Goal: Information Seeking & Learning: Learn about a topic

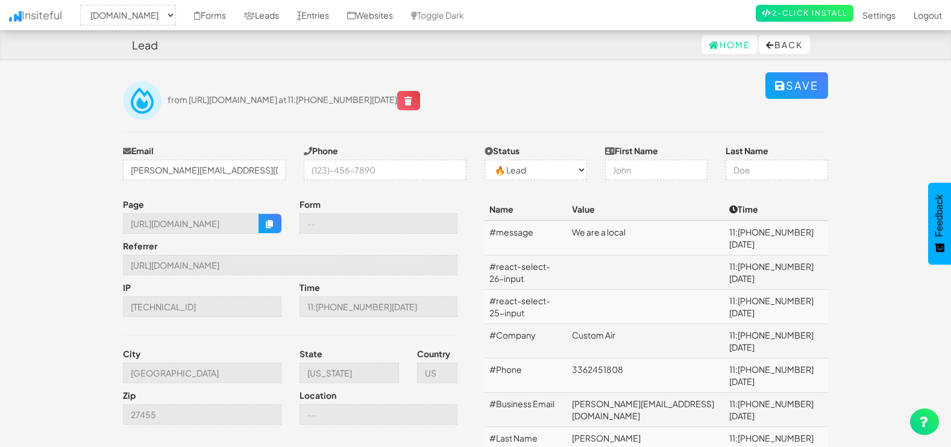
select select "1505"
select select "0"
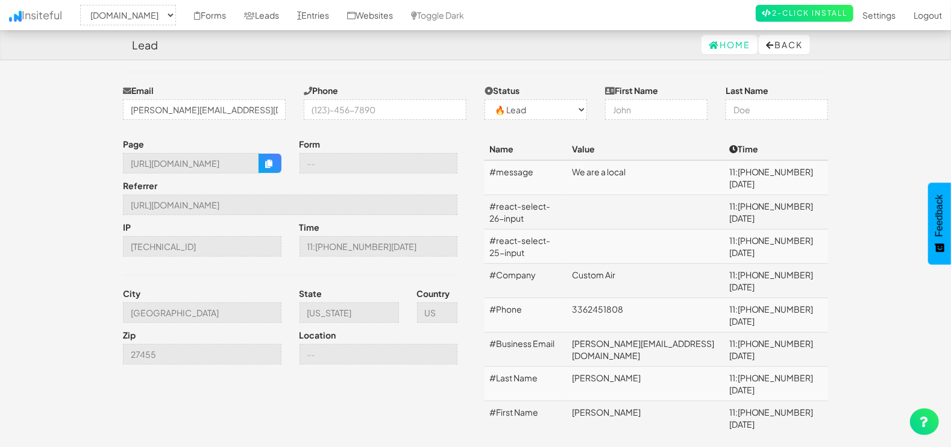
scroll to position [60, 0]
click at [262, 8] on link "Leads" at bounding box center [261, 15] width 53 height 30
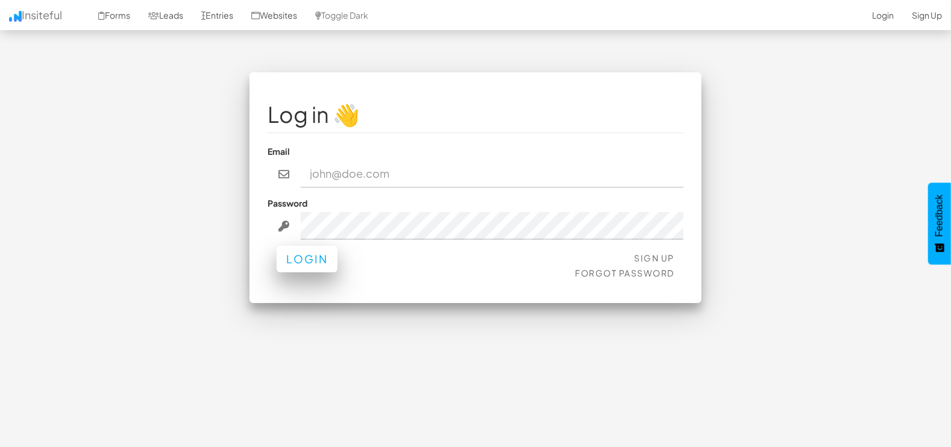
type input "marketing@mapsted.com"
click at [290, 262] on button "Login" at bounding box center [307, 259] width 61 height 27
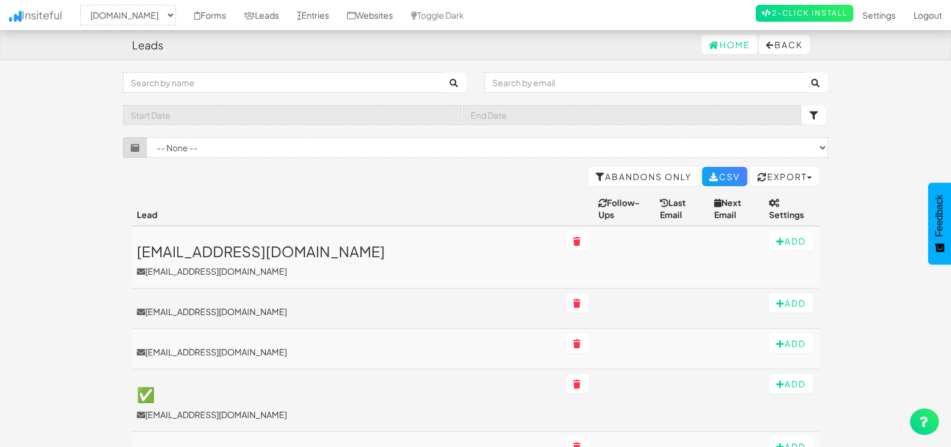
select select "1505"
click at [575, 81] on input "text" at bounding box center [644, 82] width 320 height 20
paste input "josephking97@hotmail.com"
type input "josephking97@hotmail.com"
click at [811, 82] on icon "submit" at bounding box center [816, 83] width 10 height 8
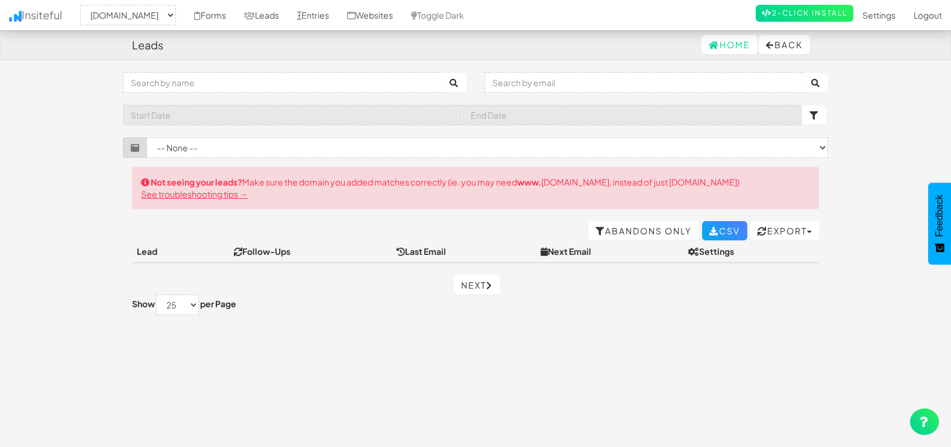
select select "1505"
click at [307, 17] on link "Entries" at bounding box center [313, 15] width 50 height 30
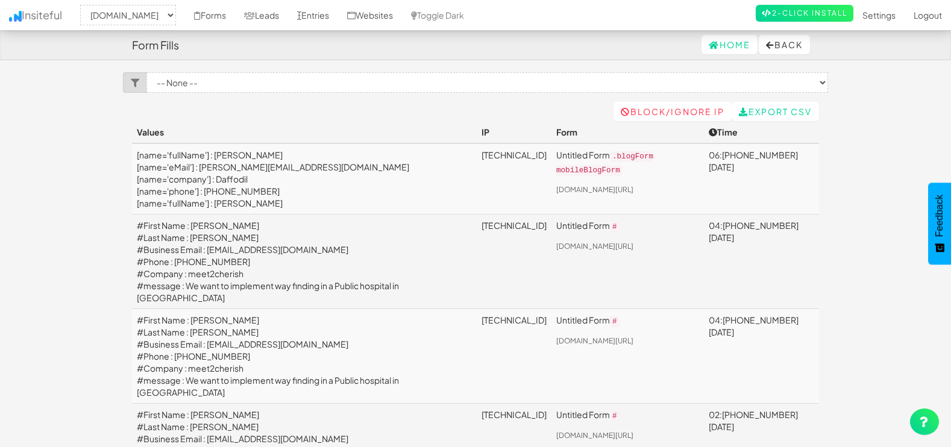
select select "1505"
drag, startPoint x: 298, startPoint y: 263, endPoint x: 220, endPoint y: 264, distance: 77.7
click at [220, 264] on td "#First Name : John #Last Name : cherian #Business Email : info@meet2cherish.in …" at bounding box center [304, 262] width 345 height 95
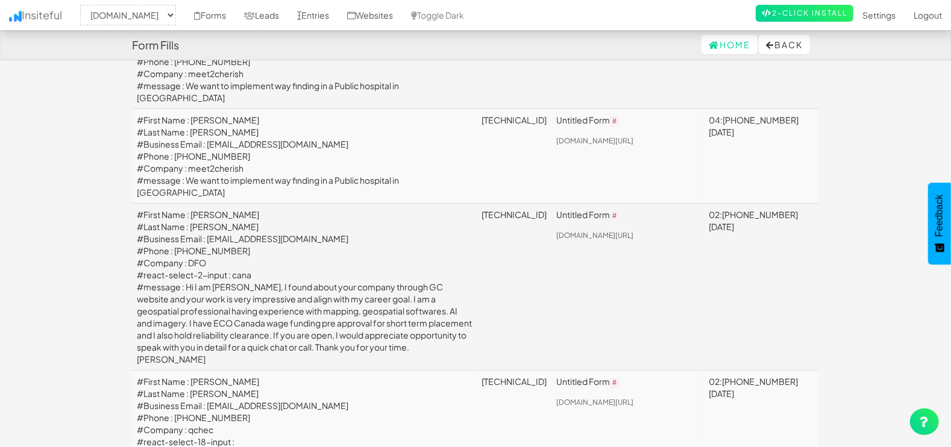
scroll to position [201, 0]
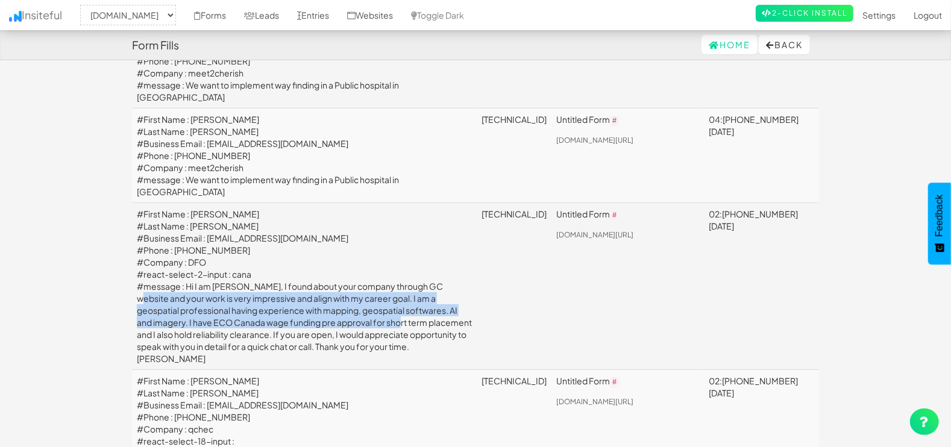
drag, startPoint x: 187, startPoint y: 331, endPoint x: 349, endPoint y: 374, distance: 168.1
click at [349, 370] on td "#First Name : Kruti #Last Name : Mehta #Business Email : Krutiupadhyay2212@gmai…" at bounding box center [304, 286] width 345 height 167
drag, startPoint x: 349, startPoint y: 374, endPoint x: 235, endPoint y: 360, distance: 115.2
click at [236, 360] on td "#First Name : Kruti #Last Name : Mehta #Business Email : Krutiupadhyay2212@gmai…" at bounding box center [304, 286] width 345 height 167
click at [152, 369] on td "#First Name : Kruti #Last Name : Mehta #Business Email : Krutiupadhyay2212@gmai…" at bounding box center [304, 286] width 345 height 167
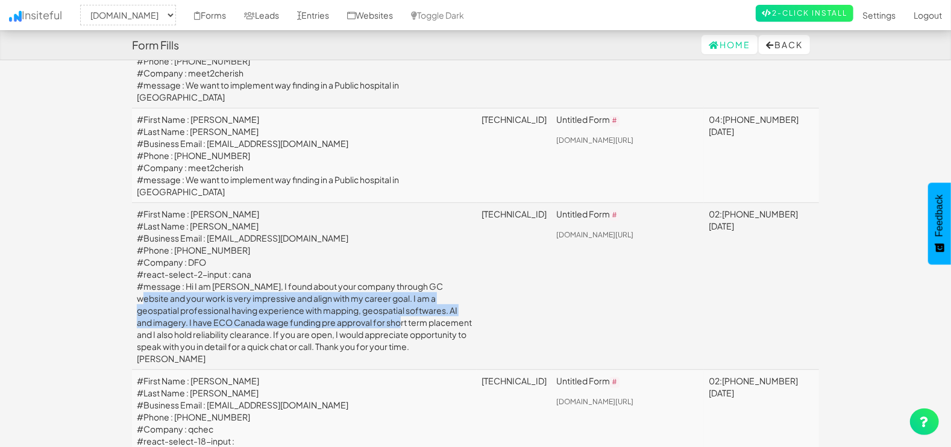
click at [182, 359] on td "#First Name : Kruti #Last Name : Mehta #Business Email : Krutiupadhyay2212@gmai…" at bounding box center [304, 286] width 345 height 167
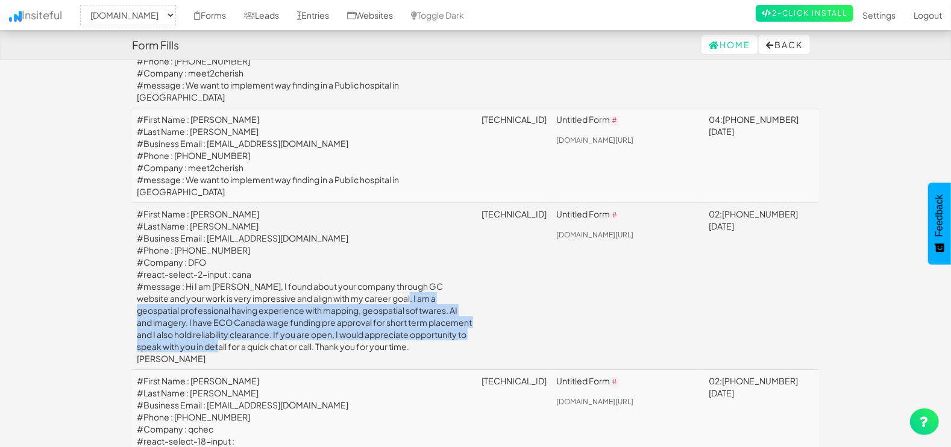
drag, startPoint x: 204, startPoint y: 348, endPoint x: 375, endPoint y: 395, distance: 177.6
click at [375, 370] on td "#First Name : Kruti #Last Name : Mehta #Business Email : Krutiupadhyay2212@gmai…" at bounding box center [304, 286] width 345 height 167
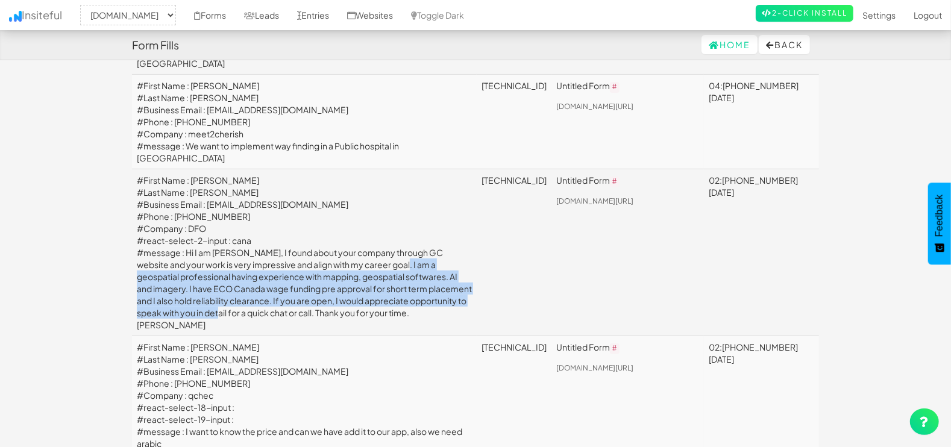
scroll to position [251, 0]
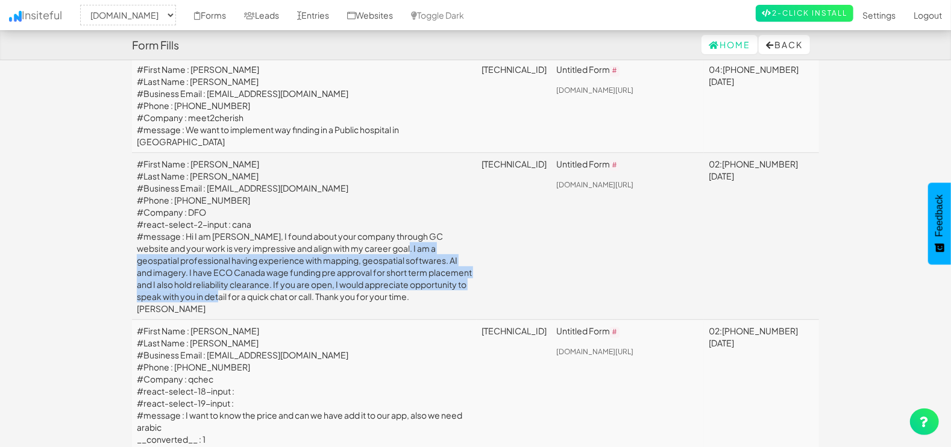
click at [271, 319] on td "#First Name : Kruti #Last Name : Mehta #Business Email : Krutiupadhyay2212@gmai…" at bounding box center [304, 236] width 345 height 167
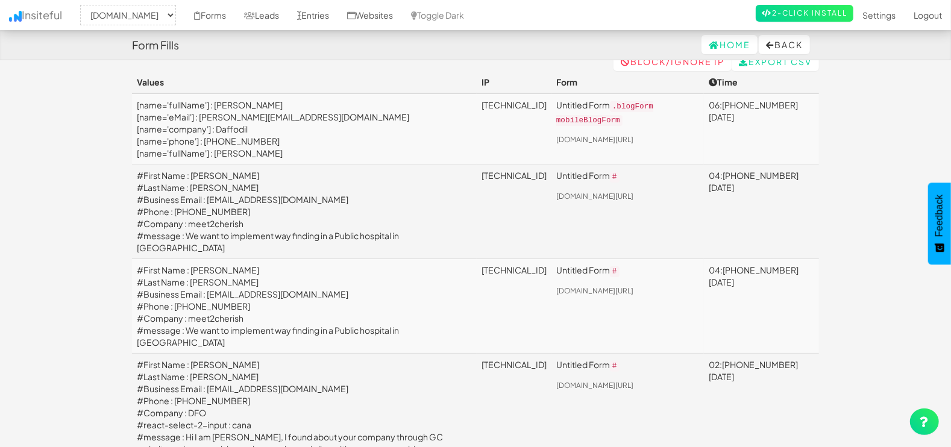
scroll to position [0, 0]
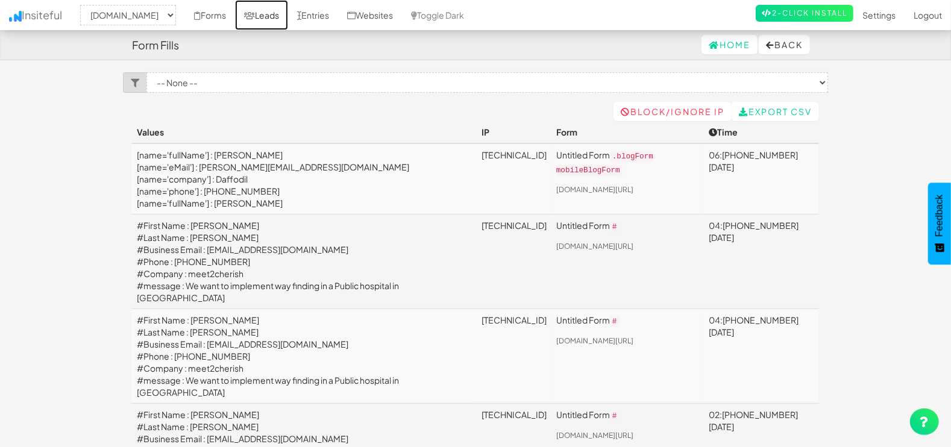
click at [257, 10] on link "Leads" at bounding box center [261, 15] width 53 height 30
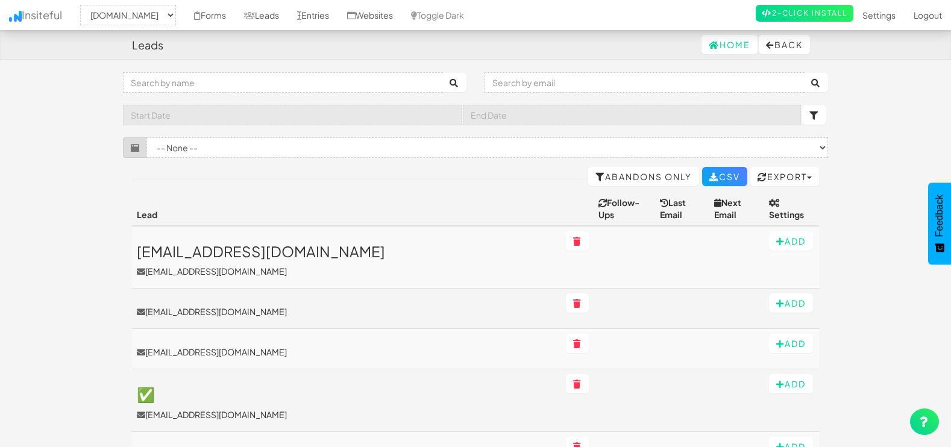
select select "1505"
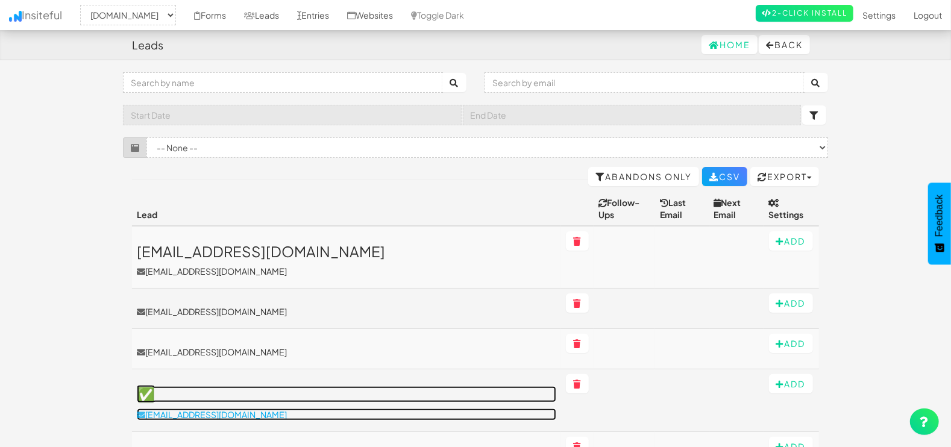
click at [195, 409] on p "[EMAIL_ADDRESS][DOMAIN_NAME]" at bounding box center [346, 415] width 419 height 12
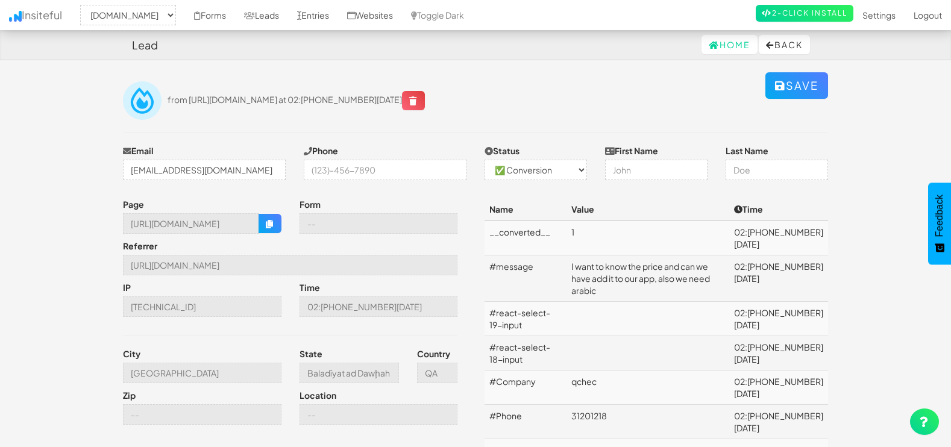
select select "1505"
select select "1"
drag, startPoint x: 660, startPoint y: 401, endPoint x: 580, endPoint y: 401, distance: 80.1
click at [580, 405] on td "31201218" at bounding box center [647, 422] width 163 height 34
click at [576, 405] on td "31201218" at bounding box center [647, 422] width 163 height 34
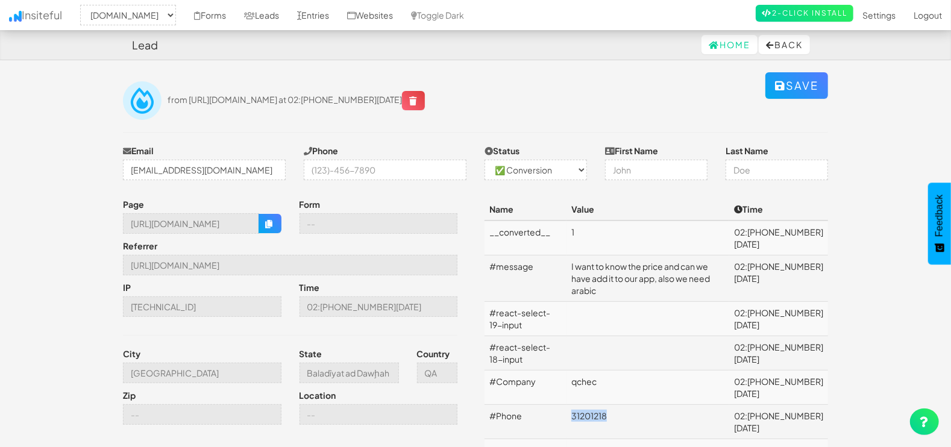
drag, startPoint x: 576, startPoint y: 401, endPoint x: 633, endPoint y: 398, distance: 56.8
click at [633, 405] on td "31201218" at bounding box center [647, 422] width 163 height 34
copy td "31201218"
drag, startPoint x: 703, startPoint y: 274, endPoint x: 525, endPoint y: 267, distance: 177.9
click at [525, 267] on tr "#message I want to know the price and can we have add it to our app, also we ne…" at bounding box center [655, 278] width 343 height 46
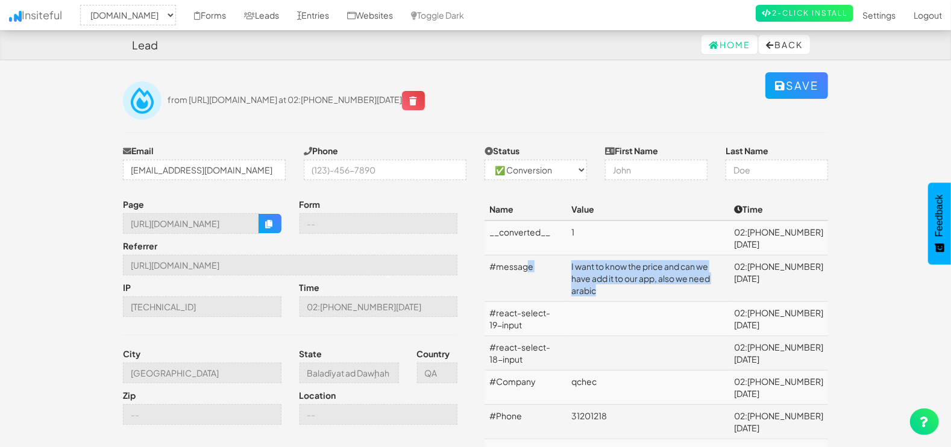
drag, startPoint x: 525, startPoint y: 267, endPoint x: 609, endPoint y: 272, distance: 83.9
click at [609, 272] on td "I want to know the price and can we have add it to our app, also we need arabic" at bounding box center [647, 278] width 163 height 46
click at [578, 269] on td "I want to know the price and can we have add it to our app, also we need arabic" at bounding box center [647, 278] width 163 height 46
drag, startPoint x: 575, startPoint y: 264, endPoint x: 711, endPoint y: 284, distance: 137.0
click at [711, 284] on td "I want to know the price and can we have add it to our app, also we need arabic" at bounding box center [647, 278] width 163 height 46
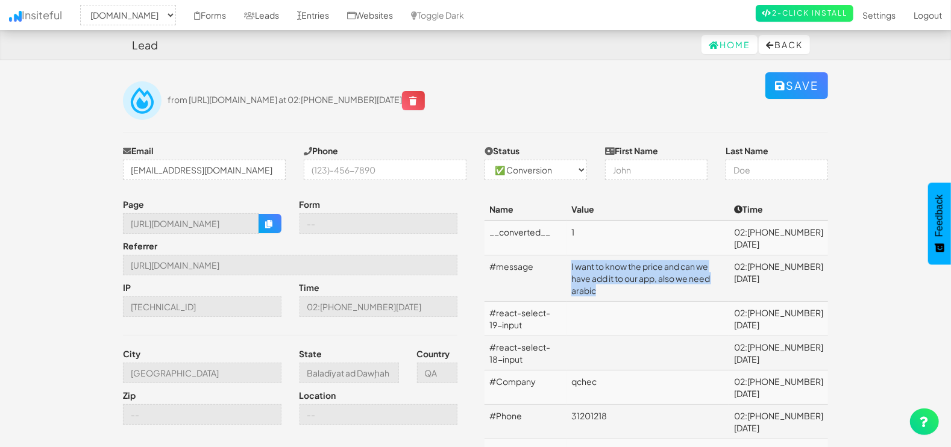
drag, startPoint x: 711, startPoint y: 284, endPoint x: 657, endPoint y: 281, distance: 54.3
copy td "I want to know the price and can we have add it to our app, also we need arabic"
click at [316, 6] on link "Entries" at bounding box center [313, 15] width 50 height 30
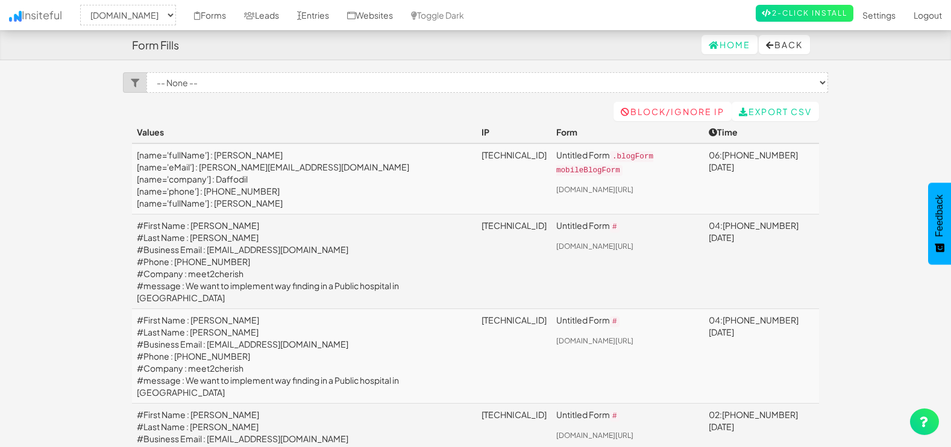
select select "1505"
drag, startPoint x: 342, startPoint y: 161, endPoint x: 201, endPoint y: 170, distance: 141.2
click at [201, 170] on td "[name='fullName'] : Gaurav [name='eMail'] : gaurav.sharma@daffodilsw.com [name=…" at bounding box center [304, 178] width 345 height 71
copy td "[EMAIL_ADDRESS][DOMAIN_NAME]"
click at [255, 10] on link "Leads" at bounding box center [261, 15] width 53 height 30
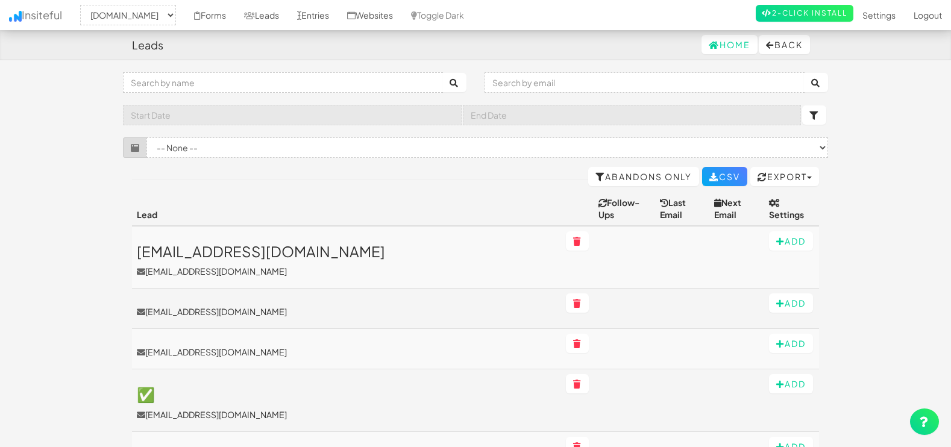
select select "1505"
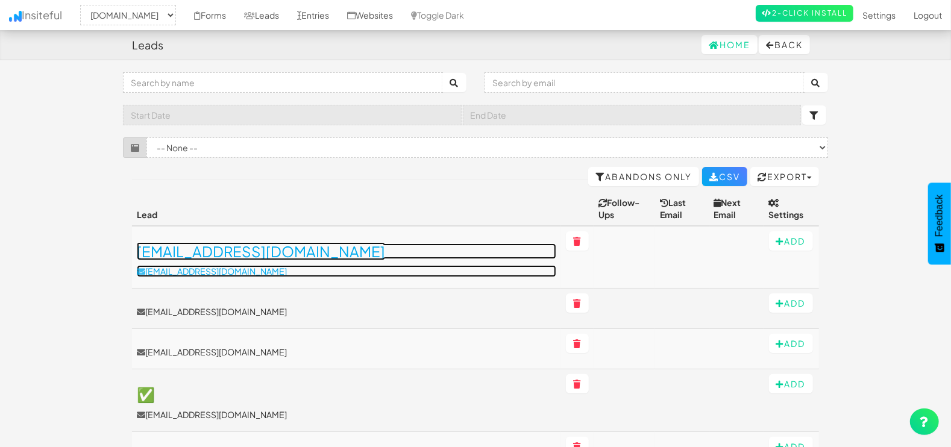
click at [265, 243] on h3 "[EMAIL_ADDRESS][DOMAIN_NAME]" at bounding box center [346, 251] width 419 height 16
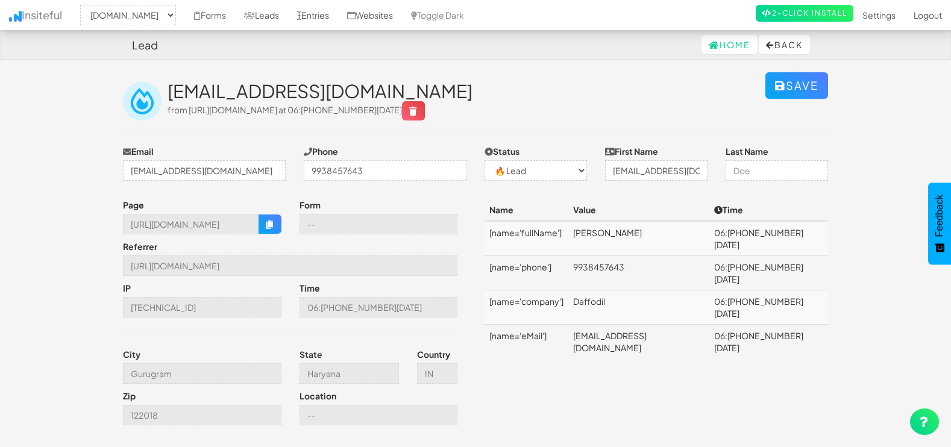
select select "1505"
select select "0"
drag, startPoint x: 130, startPoint y: 224, endPoint x: 309, endPoint y: 221, distance: 179.6
click at [309, 221] on div "Page [URL][DOMAIN_NAME] Form Referrer [URL][DOMAIN_NAME] IP [TECHNICAL_ID] Time…" at bounding box center [295, 315] width 362 height 233
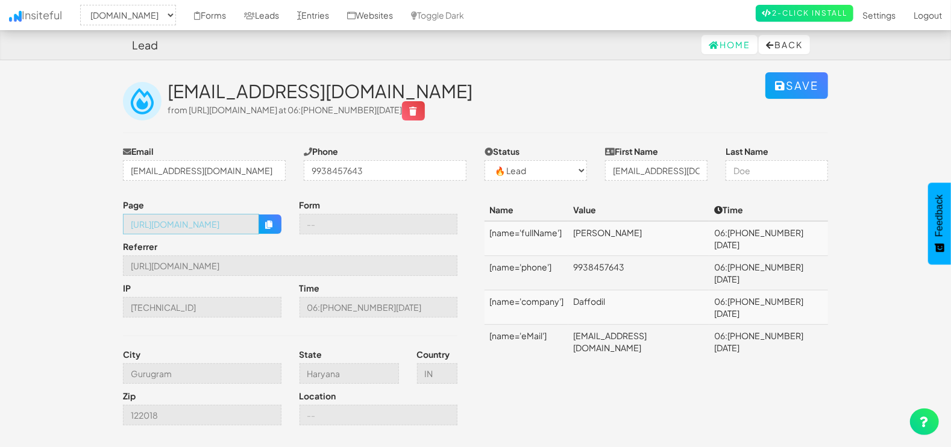
drag, startPoint x: 309, startPoint y: 221, endPoint x: 227, endPoint y: 222, distance: 81.9
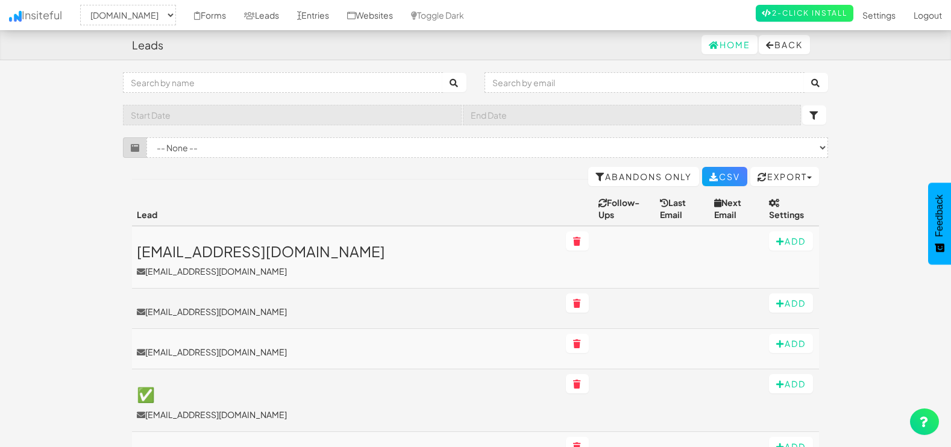
select select "1505"
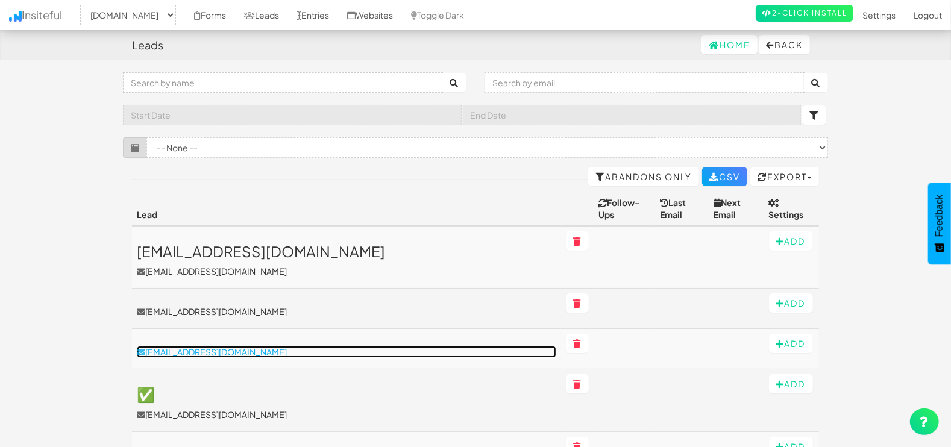
click at [211, 346] on p "[EMAIL_ADDRESS][DOMAIN_NAME]" at bounding box center [346, 352] width 419 height 12
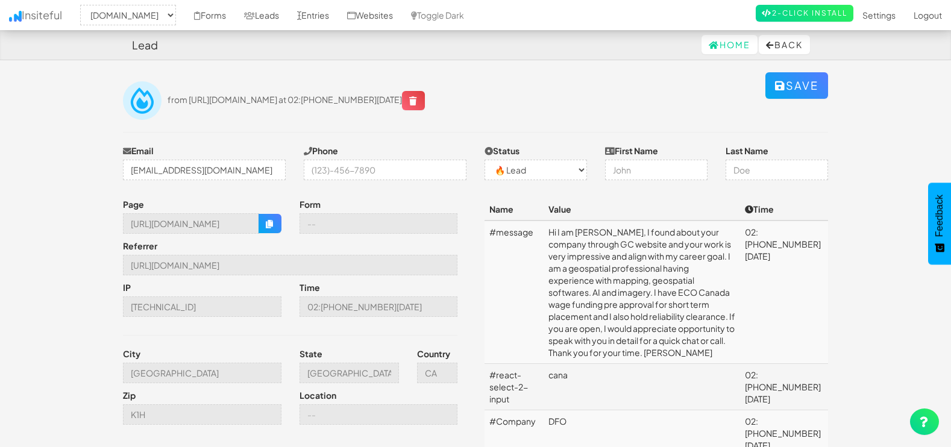
select select "1505"
select select "0"
click at [268, 14] on link "Leads" at bounding box center [261, 15] width 53 height 30
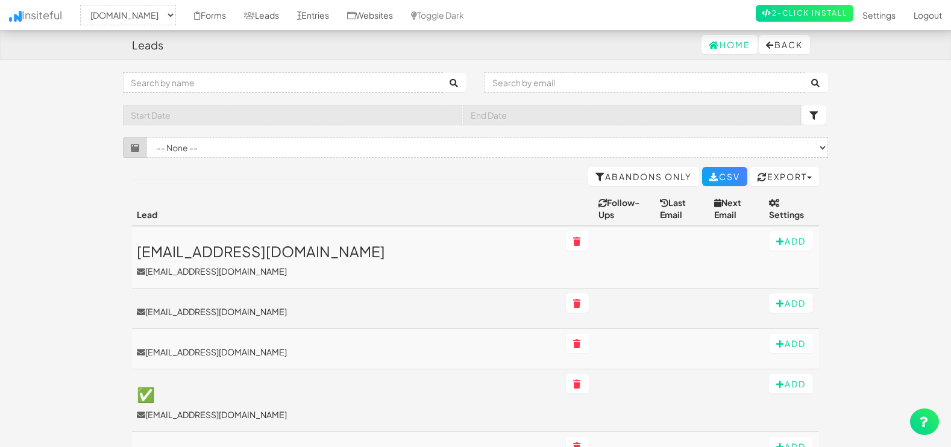
select select "1505"
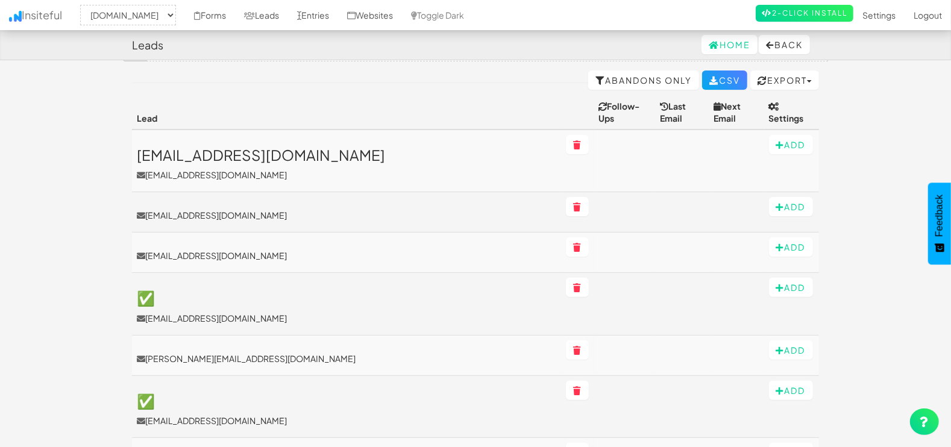
scroll to position [100, 0]
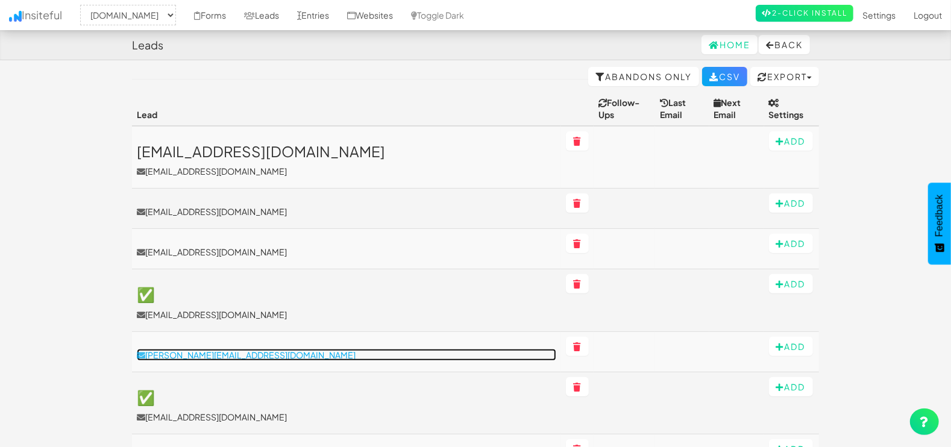
click at [208, 349] on p "[PERSON_NAME][EMAIL_ADDRESS][DOMAIN_NAME]" at bounding box center [346, 355] width 419 height 12
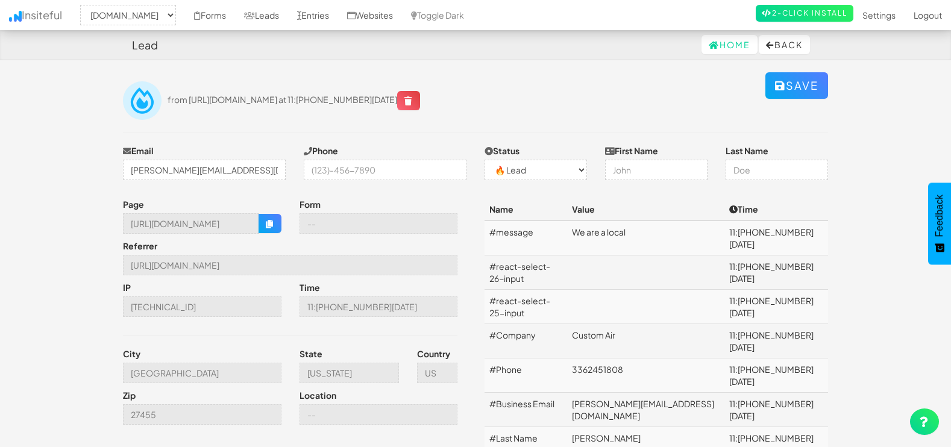
select select "1505"
select select "0"
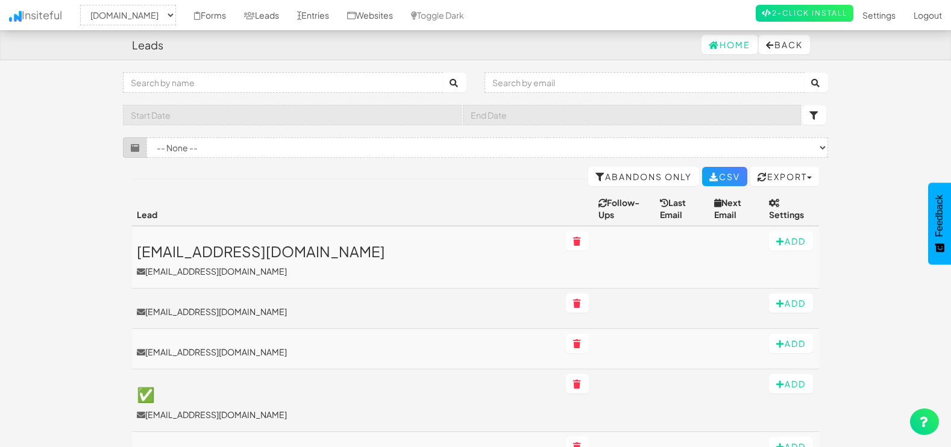
select select "1505"
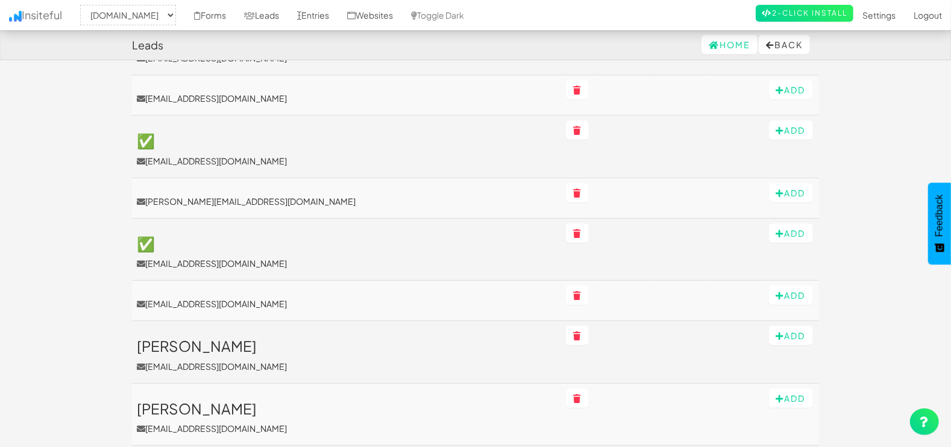
scroll to position [100, 0]
